Goal: Find specific page/section: Find specific page/section

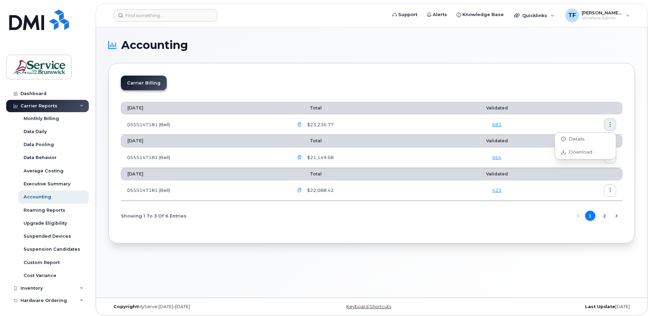
scroll to position [14, 0]
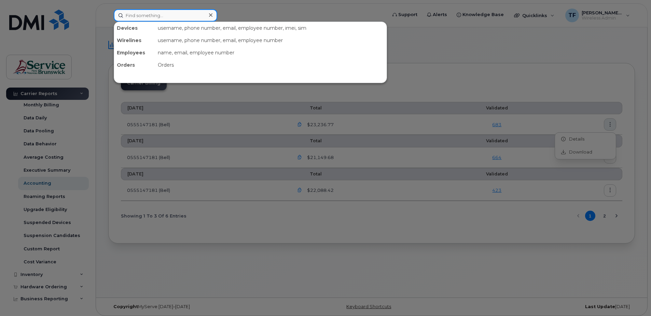
click at [140, 11] on input at bounding box center [165, 15] width 103 height 12
paste input "5064445858"
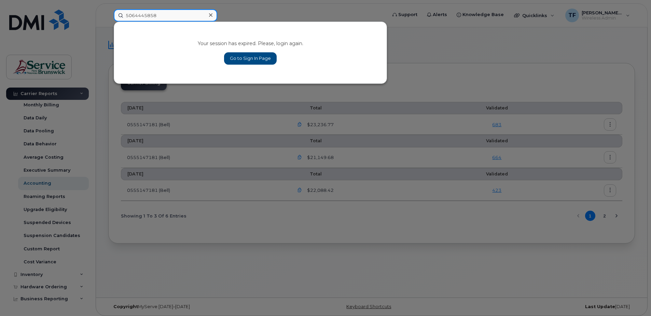
type input "5064445858"
click at [268, 60] on link "Go to Sign In Page" at bounding box center [250, 58] width 53 height 12
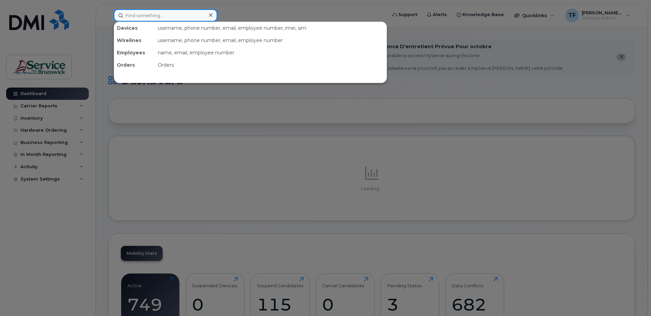
click at [177, 19] on input at bounding box center [165, 15] width 103 height 12
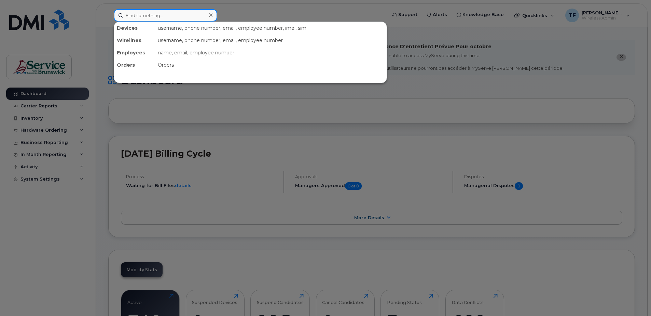
paste input "5064445858"
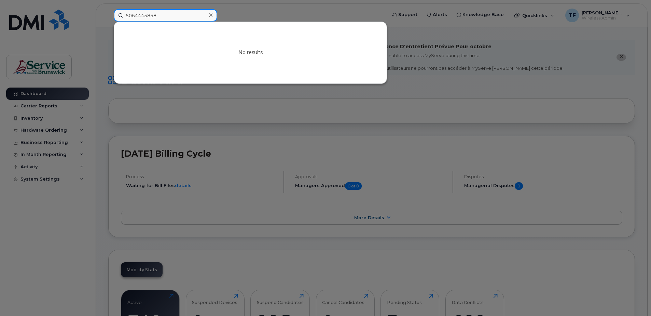
click at [148, 17] on input "5064445858" at bounding box center [165, 15] width 103 height 12
paste input "6073551"
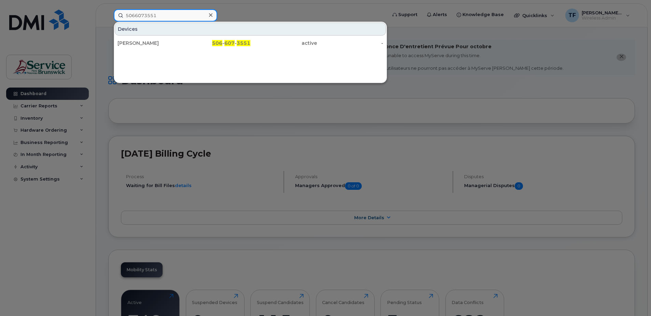
type input "5066073551"
